Goal: Task Accomplishment & Management: Manage account settings

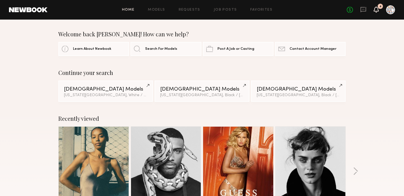
click at [377, 9] on icon at bounding box center [376, 9] width 4 height 4
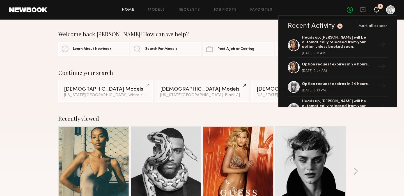
scroll to position [54, 0]
click at [195, 10] on link "Requests" at bounding box center [190, 10] width 22 height 4
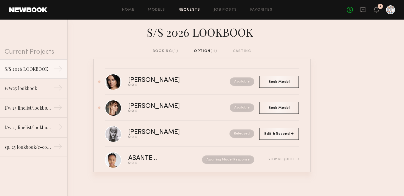
click at [172, 51] on div "booking (1)" at bounding box center [165, 51] width 26 height 6
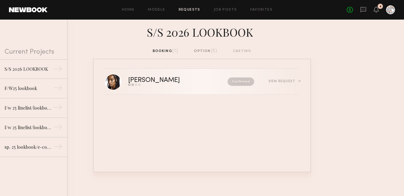
click at [239, 82] on nb-request-status "Confirmed" at bounding box center [240, 82] width 27 height 8
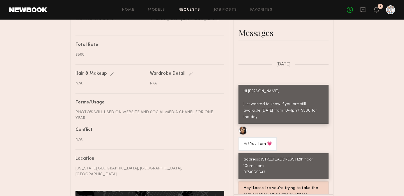
scroll to position [269, 0]
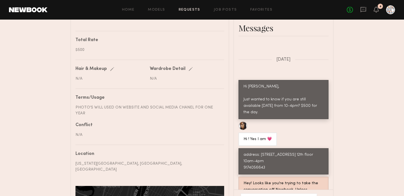
click at [284, 181] on div "Hey! Looks like you’re trying to take the conversation off Newbook. Unless abso…" at bounding box center [283, 197] width 80 height 32
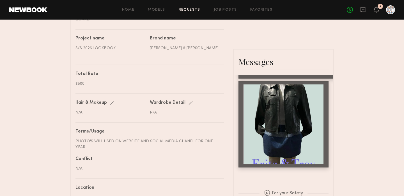
scroll to position [406, 0]
click at [378, 10] on icon at bounding box center [376, 9] width 4 height 4
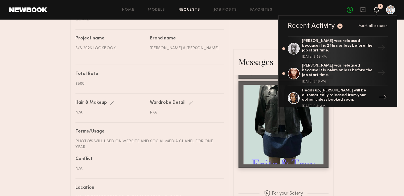
click at [385, 91] on div "→" at bounding box center [382, 98] width 13 height 15
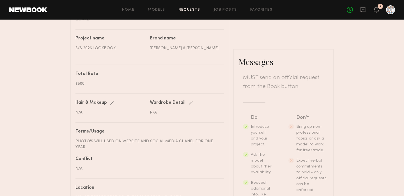
scroll to position [74, 0]
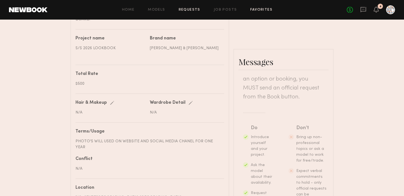
click at [257, 8] on link "Favorites" at bounding box center [261, 10] width 22 height 4
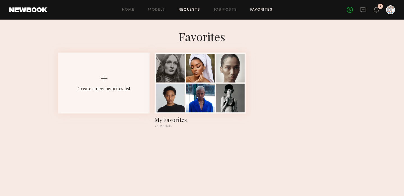
click at [191, 11] on link "Requests" at bounding box center [190, 10] width 22 height 4
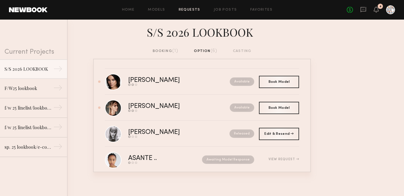
click at [170, 50] on div "booking (1)" at bounding box center [165, 51] width 26 height 6
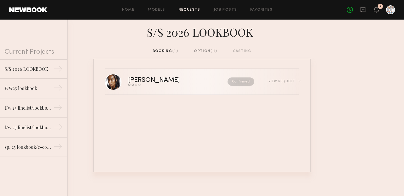
click at [149, 80] on div "[PERSON_NAME]" at bounding box center [165, 80] width 75 height 6
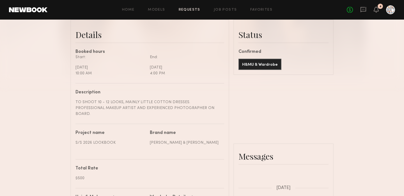
scroll to position [138, 0]
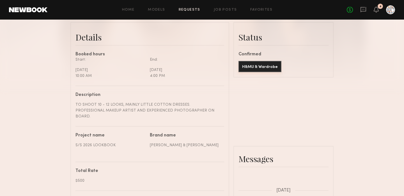
click at [249, 67] on button "H&MU & Wardrobe" at bounding box center [259, 66] width 43 height 11
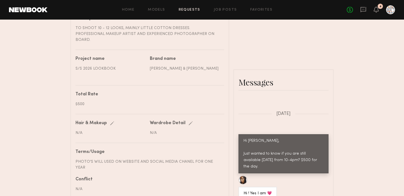
scroll to position [217, 0]
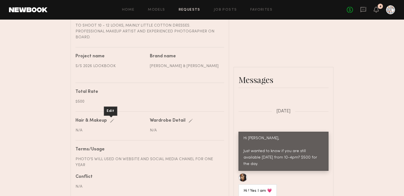
click at [112, 119] on div "Edit" at bounding box center [113, 121] width 6 height 4
click at [103, 128] on input "text" at bounding box center [110, 130] width 71 height 5
type input "**********"
click at [121, 157] on div "PHOTO'S WILL USED ON WEBSITE AND SOCIAL MEDIA CHANEL FOR ONE YEAR" at bounding box center [147, 163] width 144 height 12
click at [122, 175] on div "Conflict" at bounding box center [147, 177] width 144 height 4
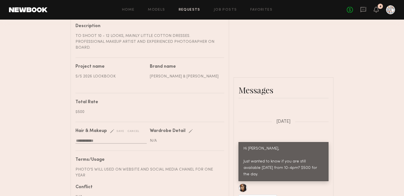
scroll to position [210, 0]
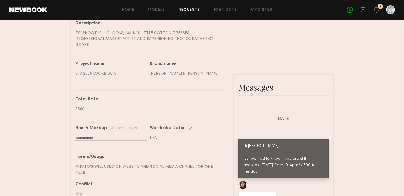
click at [346, 123] on div "**********" at bounding box center [202, 74] width 404 height 520
click at [377, 10] on icon at bounding box center [376, 9] width 4 height 4
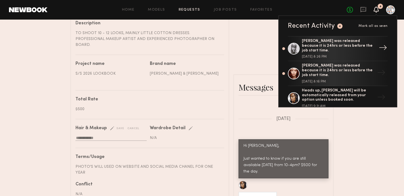
click at [385, 45] on div "→" at bounding box center [382, 48] width 13 height 15
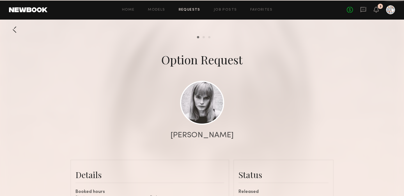
scroll to position [272, 0]
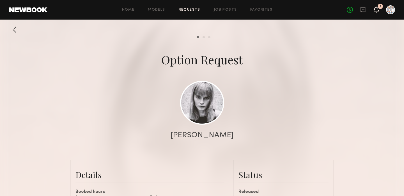
click at [377, 12] on icon at bounding box center [375, 9] width 5 height 6
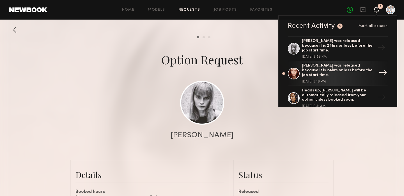
click at [383, 66] on div "→" at bounding box center [382, 73] width 13 height 15
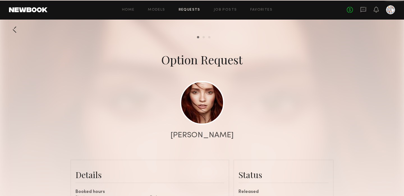
scroll to position [356, 0]
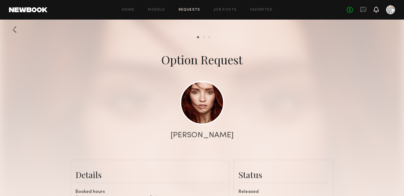
click at [376, 11] on icon at bounding box center [376, 9] width 4 height 4
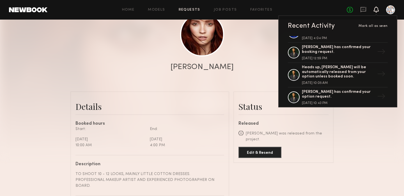
scroll to position [615, 0]
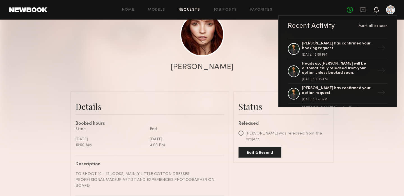
click at [380, 107] on div "→" at bounding box center [382, 114] width 13 height 15
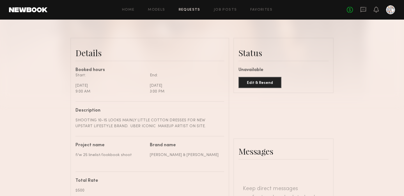
scroll to position [122, 0]
click at [197, 10] on link "Requests" at bounding box center [190, 10] width 22 height 4
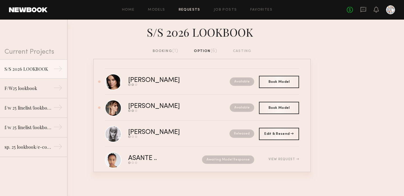
click at [166, 52] on div "booking (1)" at bounding box center [165, 51] width 26 height 6
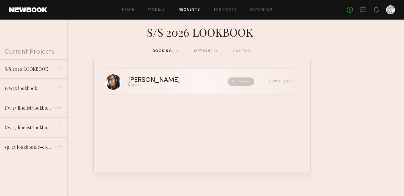
click at [286, 81] on div "View Request" at bounding box center [283, 81] width 31 height 3
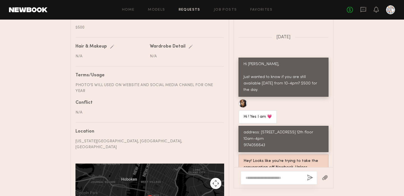
scroll to position [556, 0]
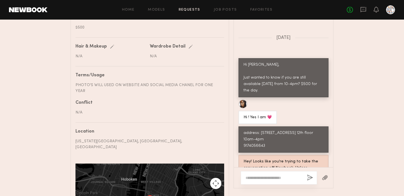
click at [270, 172] on div at bounding box center [278, 178] width 76 height 13
click at [270, 175] on textarea at bounding box center [273, 178] width 57 height 6
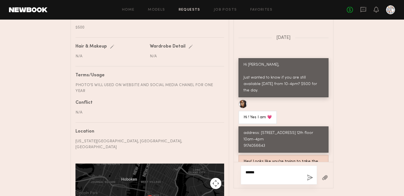
type textarea "*****"
click at [309, 175] on button "button" at bounding box center [310, 178] width 6 height 7
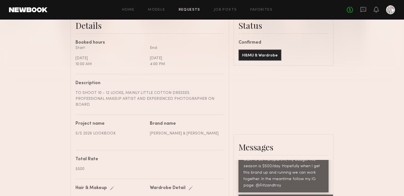
scroll to position [356, 0]
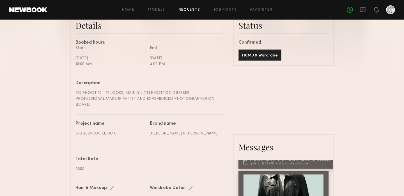
scroll to position [399, 0]
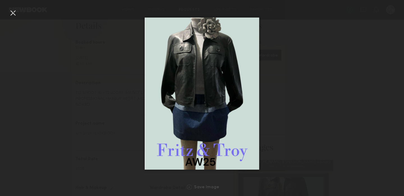
click at [13, 14] on div at bounding box center [12, 12] width 9 height 9
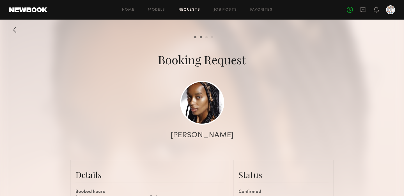
scroll to position [0, 0]
click at [363, 10] on icon at bounding box center [363, 9] width 6 height 6
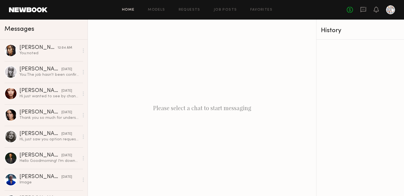
click at [126, 10] on link "Home" at bounding box center [128, 10] width 13 height 4
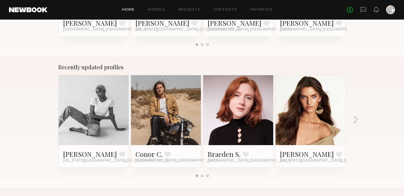
scroll to position [317, 0]
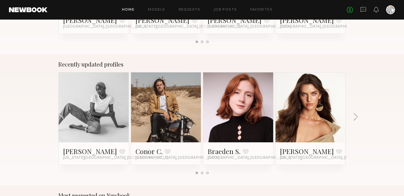
click at [94, 108] on link at bounding box center [94, 108] width 34 height 70
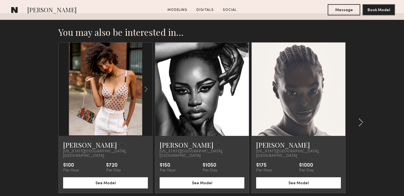
scroll to position [840, 0]
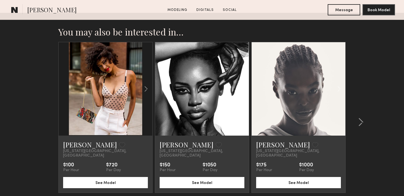
click at [281, 80] on div at bounding box center [298, 89] width 94 height 94
click at [293, 177] on button "See Model" at bounding box center [298, 182] width 85 height 11
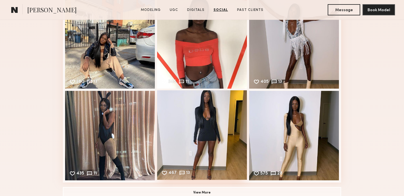
scroll to position [1018, 0]
